Goal: Information Seeking & Learning: Find specific fact

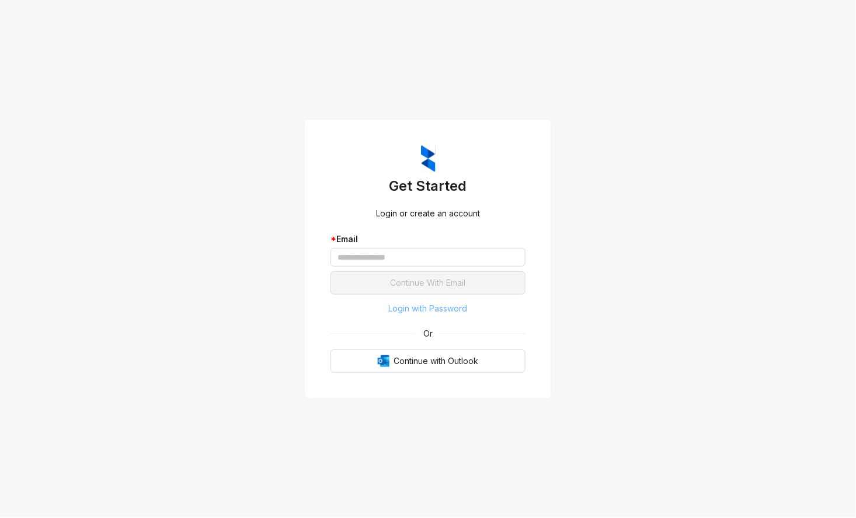
click at [412, 307] on span "Login with Password" at bounding box center [428, 308] width 79 height 13
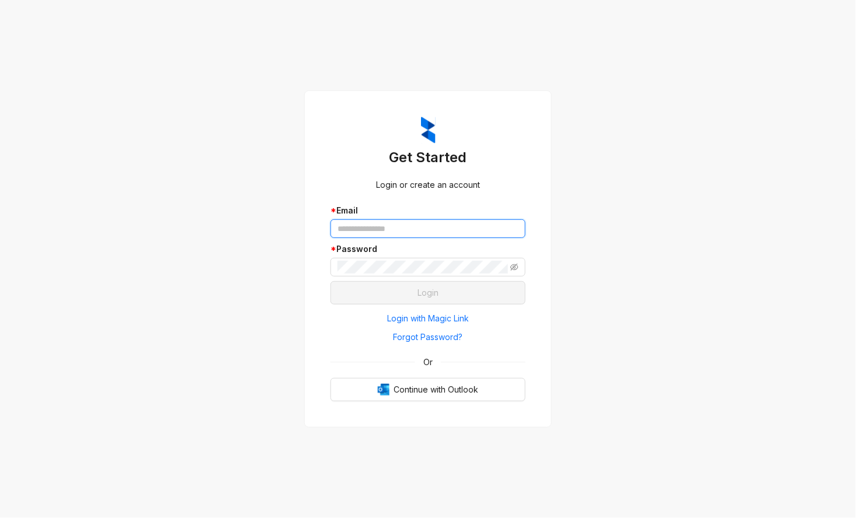
click at [382, 223] on input "text" at bounding box center [427, 229] width 195 height 19
type input "**********"
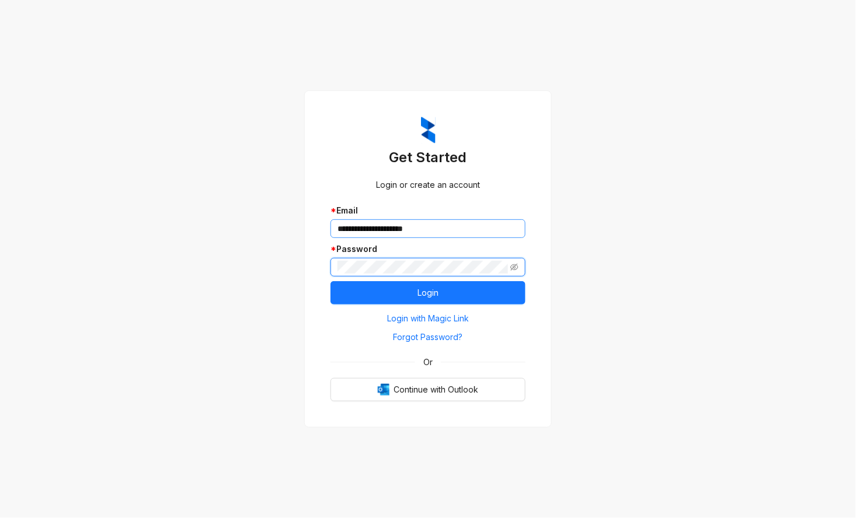
click at [330, 281] on button "Login" at bounding box center [427, 292] width 195 height 23
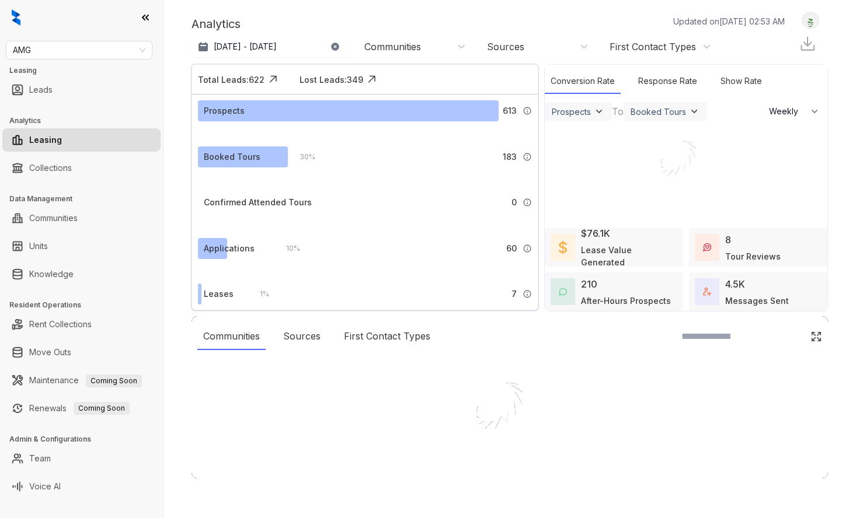
select select "******"
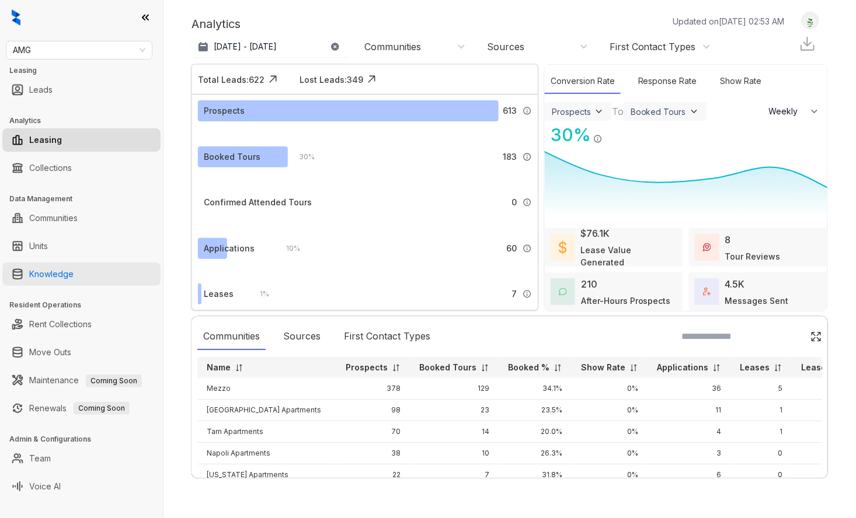
click at [61, 274] on link "Knowledge" at bounding box center [51, 274] width 44 height 23
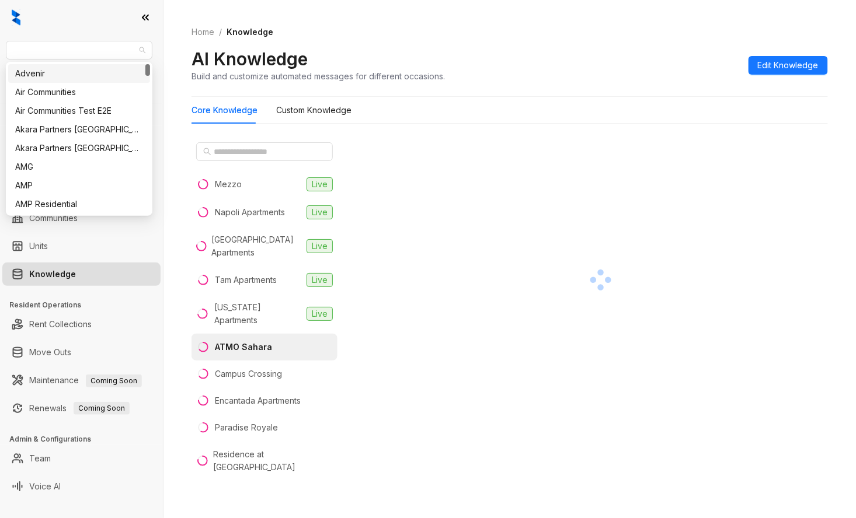
drag, startPoint x: 62, startPoint y: 53, endPoint x: -7, endPoint y: 54, distance: 68.9
click at [0, 54] on html "AMG Leasing Leads Analytics Leasing Collections Data Management Communities Uni…" at bounding box center [428, 259] width 856 height 518
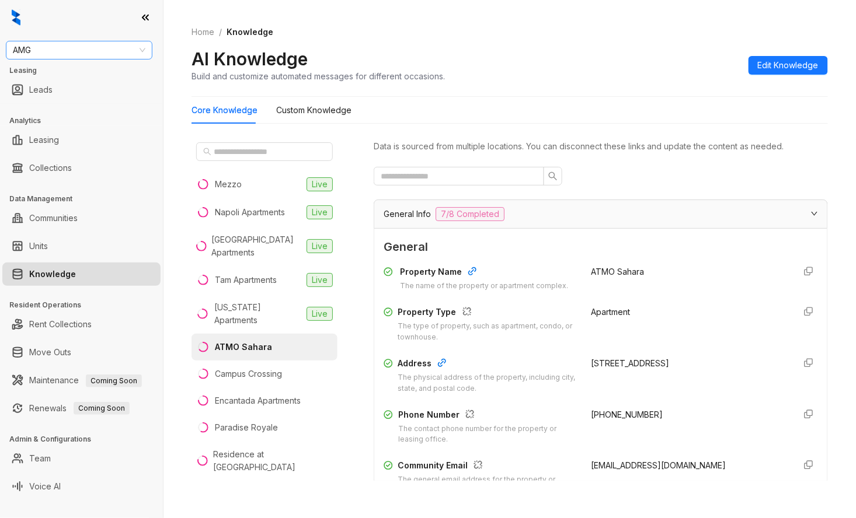
click at [25, 44] on span "AMG" at bounding box center [79, 50] width 133 height 18
type input "****"
click at [30, 72] on div "Oakwood Management" at bounding box center [79, 73] width 128 height 13
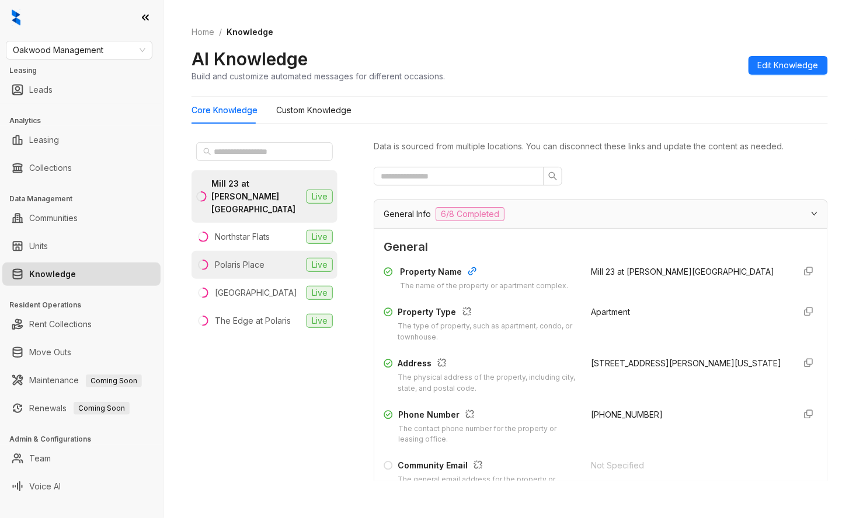
click at [260, 259] on div "Polaris Place" at bounding box center [240, 265] width 50 height 13
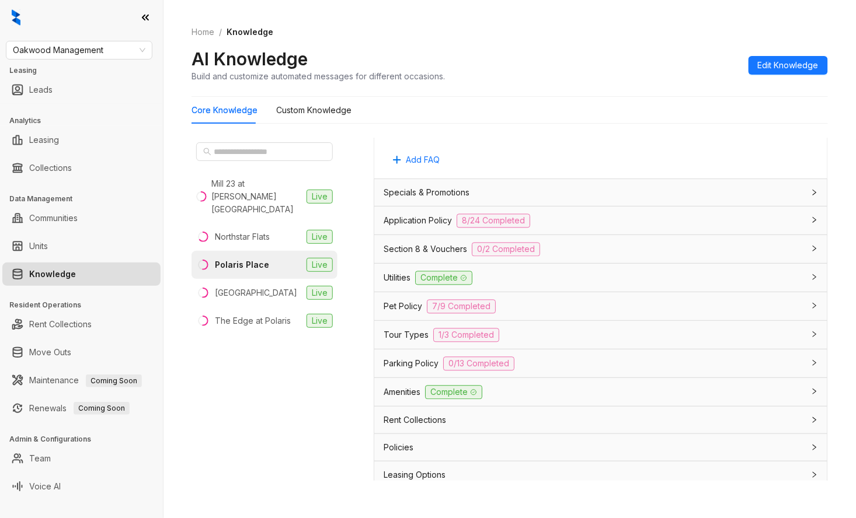
scroll to position [713, 0]
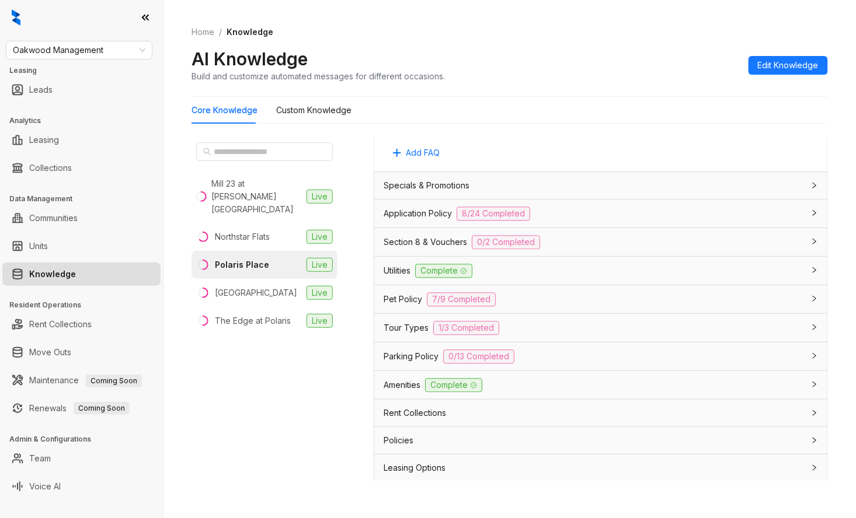
click at [429, 468] on span "Leasing Options" at bounding box center [415, 468] width 62 height 13
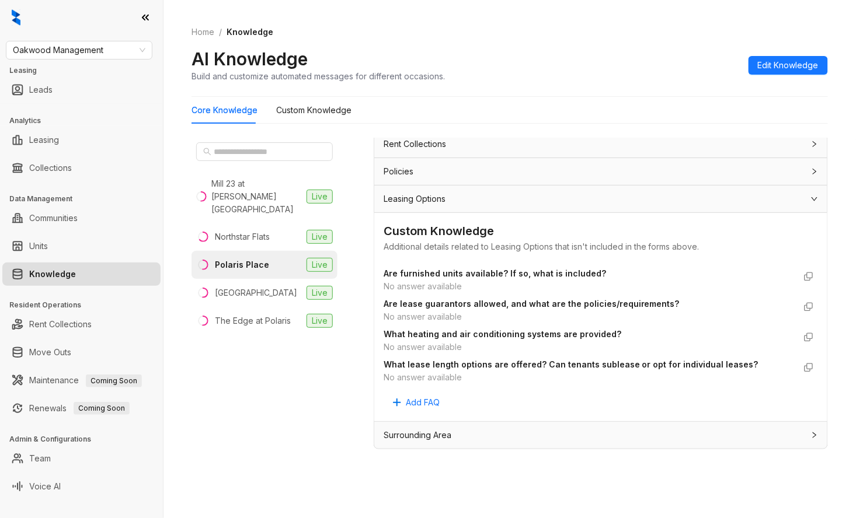
scroll to position [36, 0]
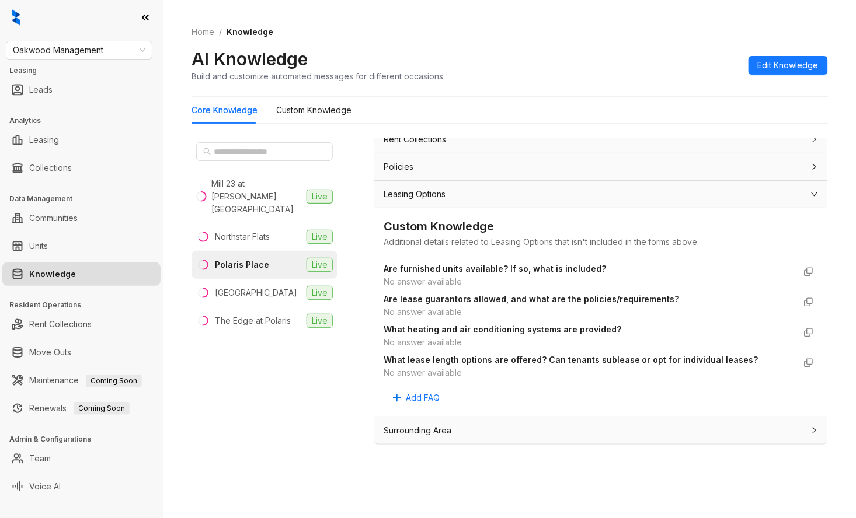
click at [307, 474] on div "Mill 23 at Coughlin Crossing Live Northstar Flats Live Polaris Place Live Sanct…" at bounding box center [265, 309] width 146 height 343
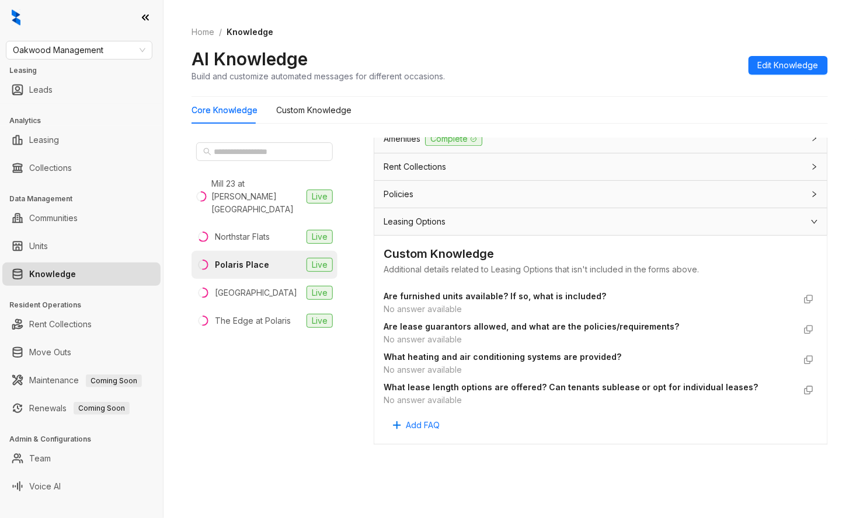
scroll to position [822, 0]
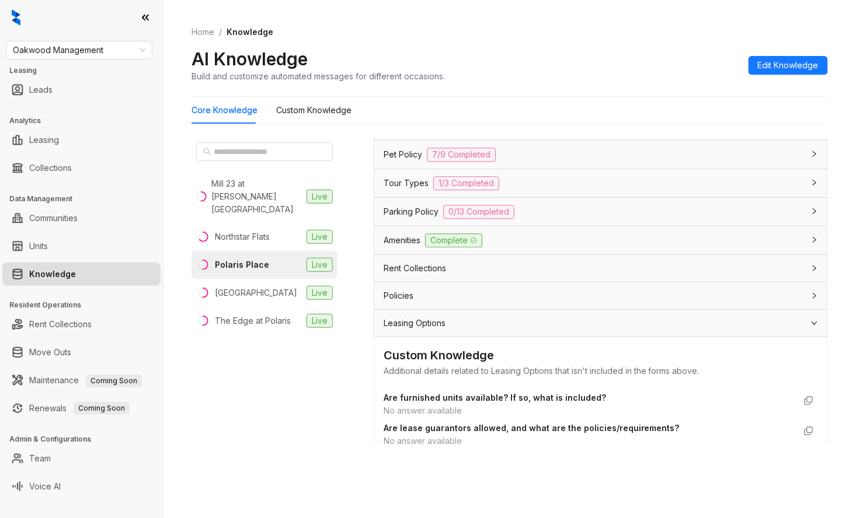
click at [406, 149] on span "Pet Policy" at bounding box center [403, 154] width 39 height 13
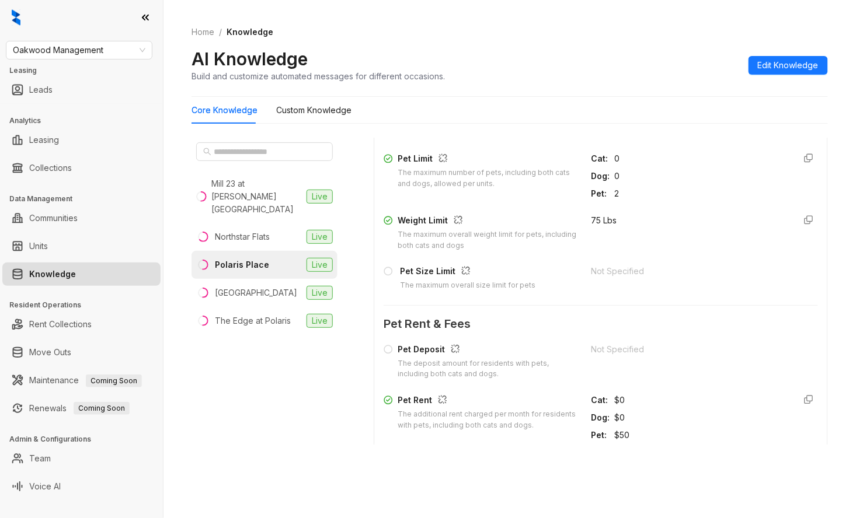
scroll to position [1017, 0]
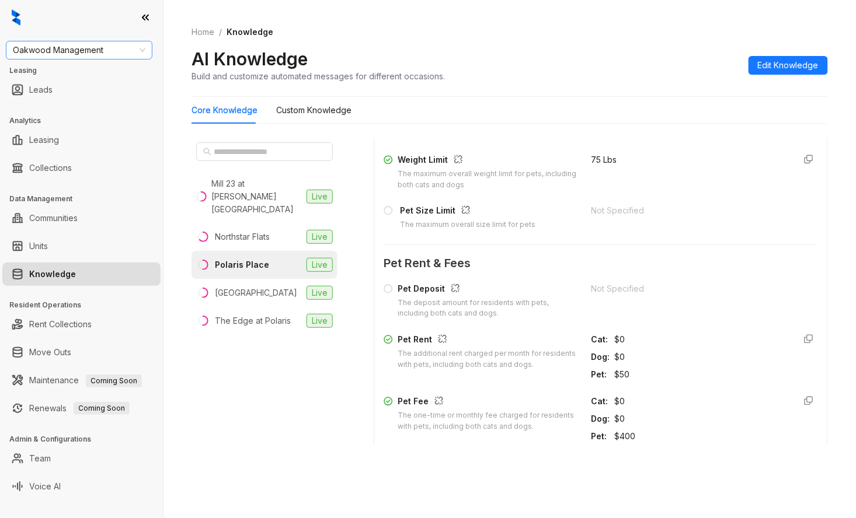
click at [70, 49] on span "Oakwood Management" at bounding box center [79, 50] width 133 height 18
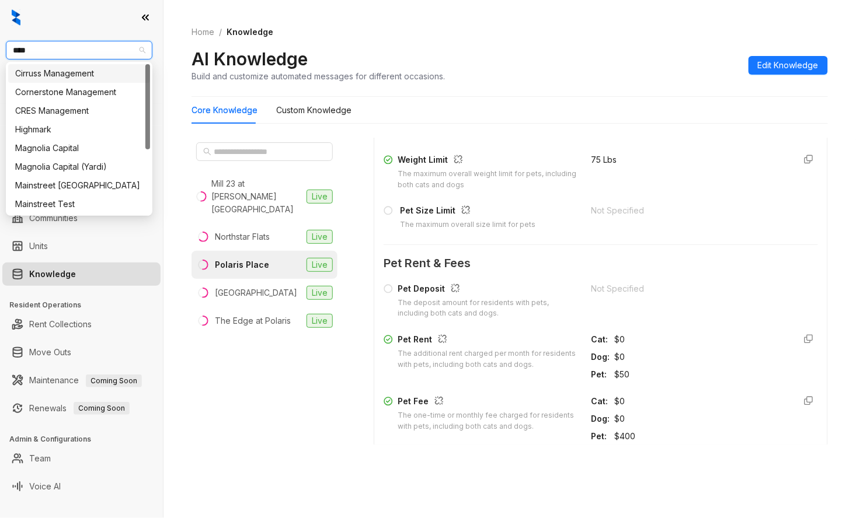
type input "*****"
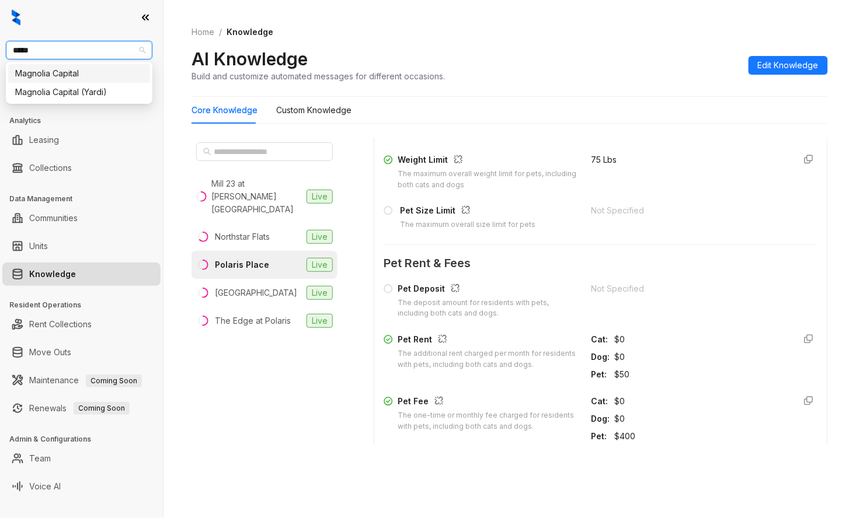
click at [69, 78] on div "Magnolia Capital" at bounding box center [79, 73] width 128 height 13
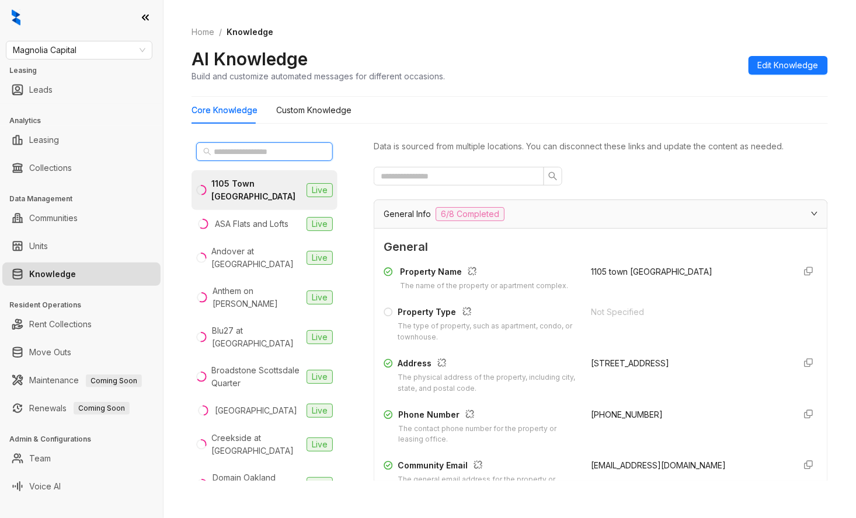
click at [252, 150] on input "text" at bounding box center [265, 151] width 103 height 13
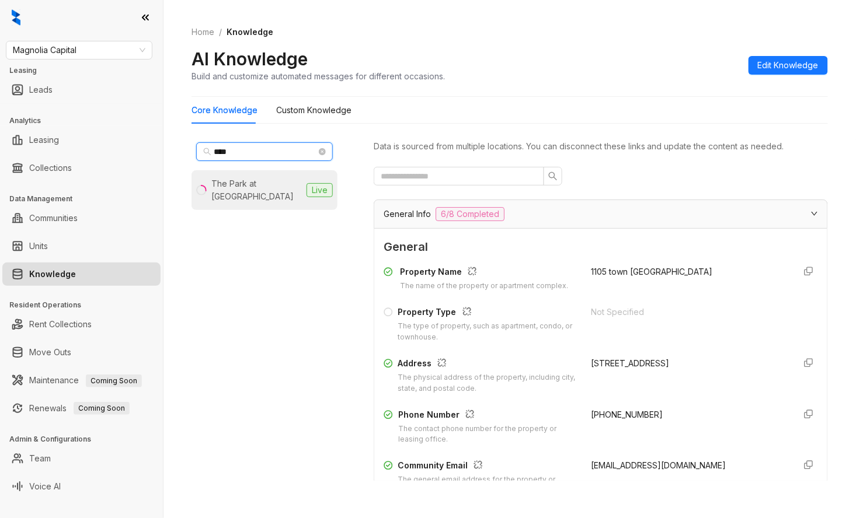
type input "****"
click at [263, 183] on div "The Park at [GEOGRAPHIC_DATA]" at bounding box center [256, 190] width 90 height 26
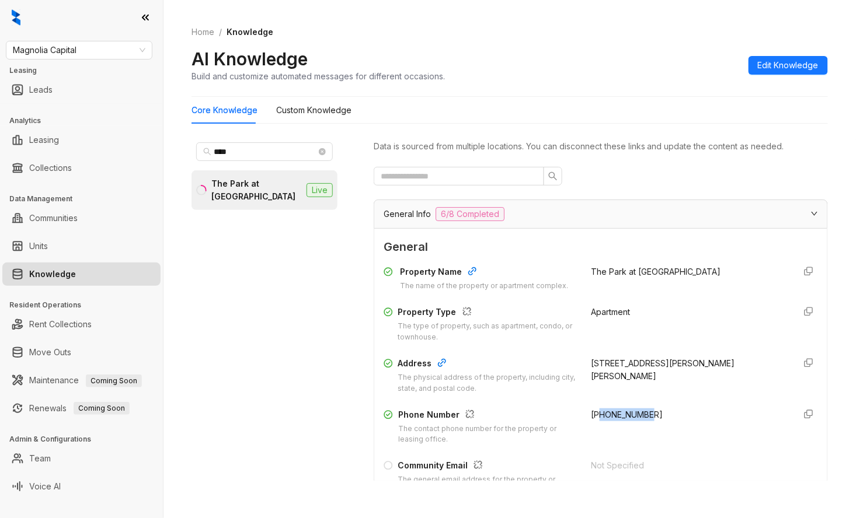
drag, startPoint x: 643, startPoint y: 412, endPoint x: 592, endPoint y: 416, distance: 51.5
click at [592, 416] on div "[PHONE_NUMBER]" at bounding box center [688, 427] width 194 height 37
copy span "2393921877"
drag, startPoint x: 257, startPoint y: 392, endPoint x: 265, endPoint y: 384, distance: 11.6
click at [257, 392] on div "**** The Park at [GEOGRAPHIC_DATA] Live" at bounding box center [265, 309] width 146 height 343
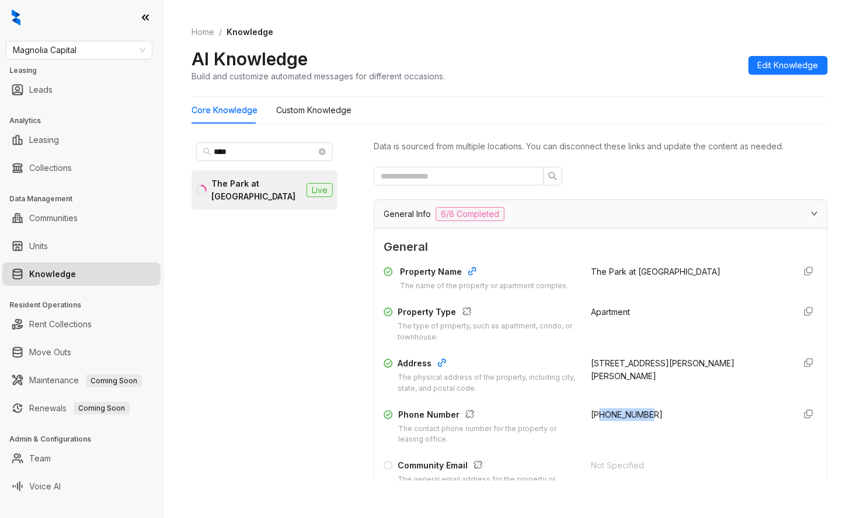
drag, startPoint x: 652, startPoint y: 416, endPoint x: 593, endPoint y: 418, distance: 59.6
click at [593, 418] on div "[PHONE_NUMBER]" at bounding box center [688, 427] width 194 height 37
copy span "2393921877"
